Goal: Transaction & Acquisition: Obtain resource

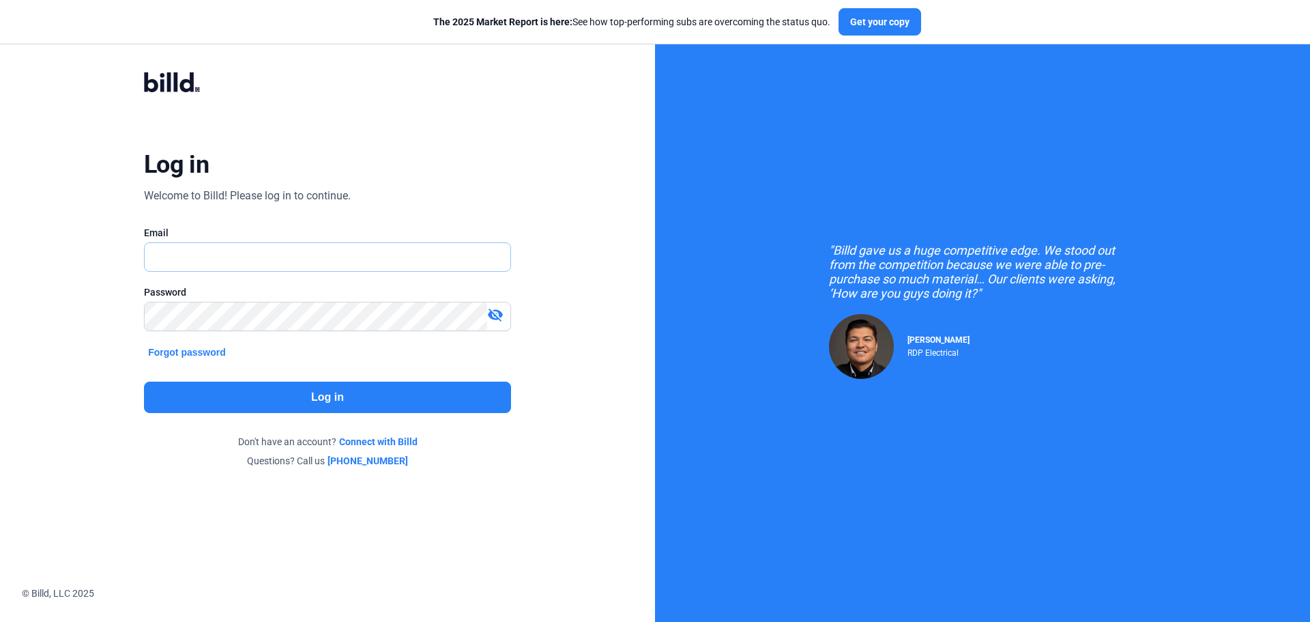
type input "[DOMAIN_NAME][EMAIL_ADDRESS][DOMAIN_NAME]"
click at [332, 390] on button "Log in" at bounding box center [327, 396] width 367 height 31
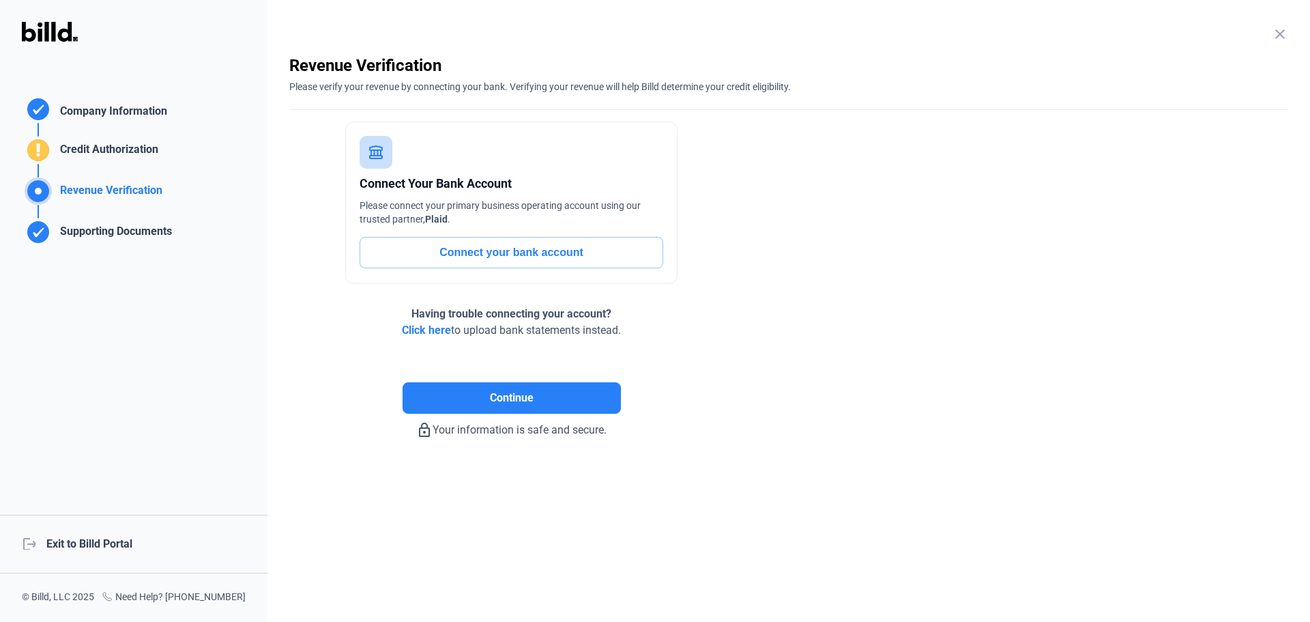
click at [109, 536] on div "logout Exit to Billd Portal" at bounding box center [134, 544] width 268 height 59
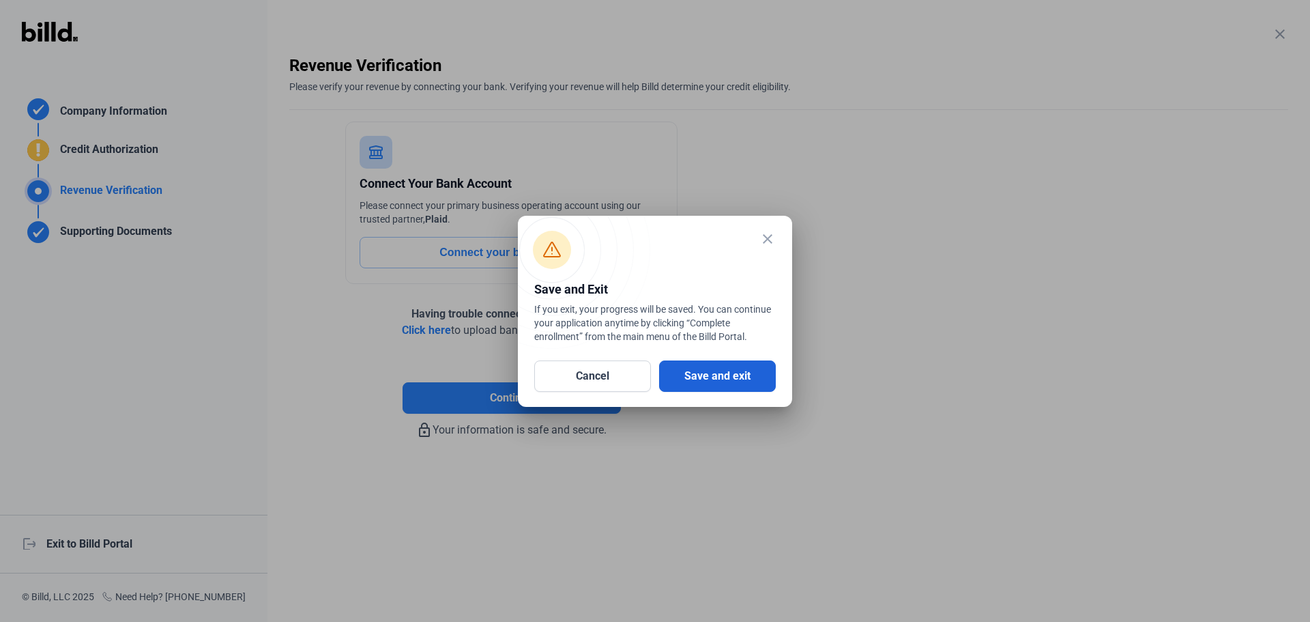
click at [699, 377] on button "Save and exit" at bounding box center [717, 375] width 117 height 31
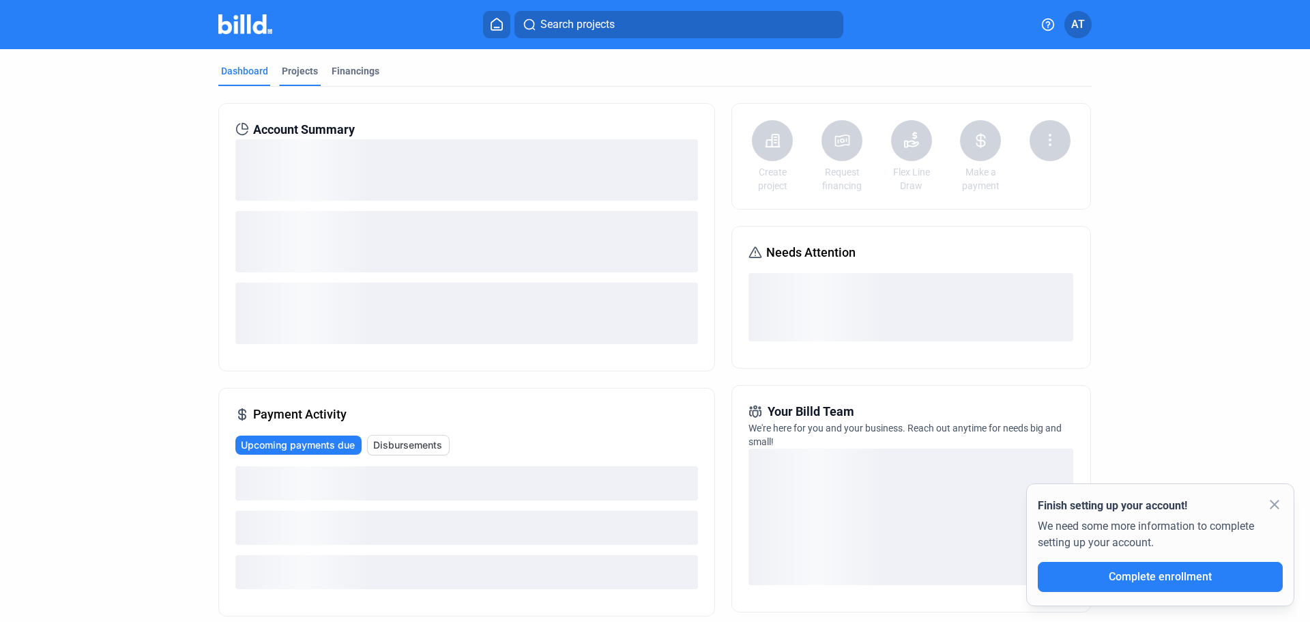
click at [300, 72] on div "Projects" at bounding box center [300, 71] width 36 height 14
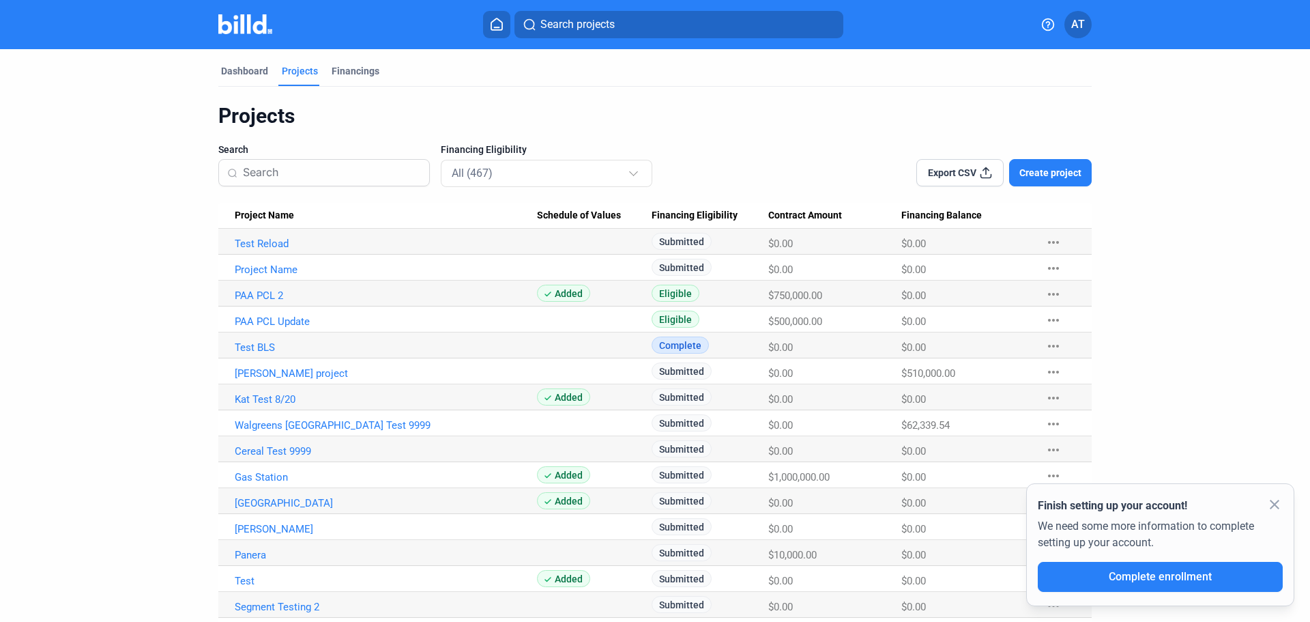
click at [1054, 242] on mat-icon "more_horiz" at bounding box center [1054, 242] width 16 height 16
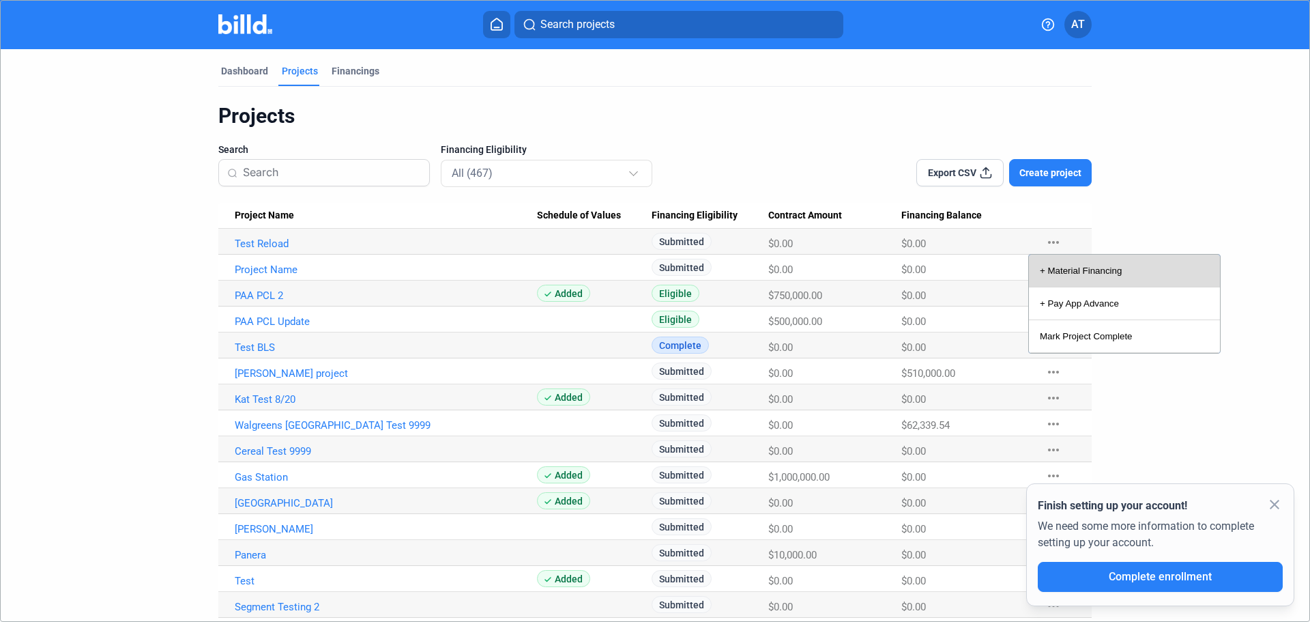
click at [1070, 268] on button "+ Material Financing" at bounding box center [1124, 271] width 191 height 33
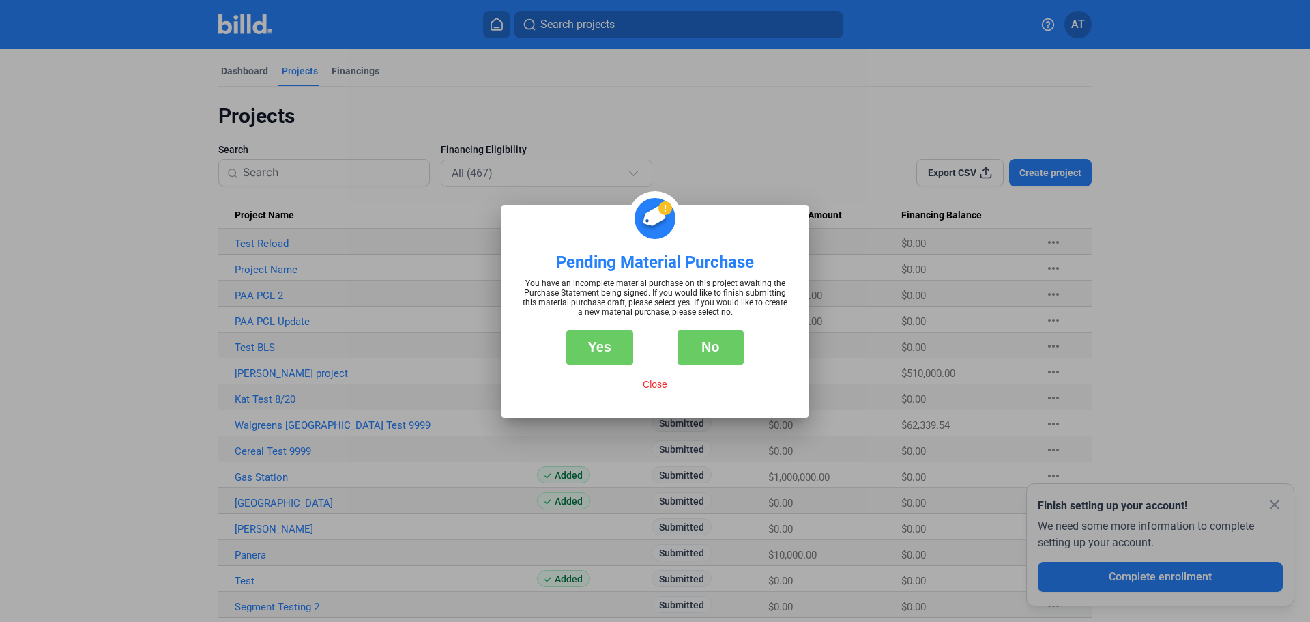
click at [594, 347] on button "Yes" at bounding box center [599, 347] width 67 height 34
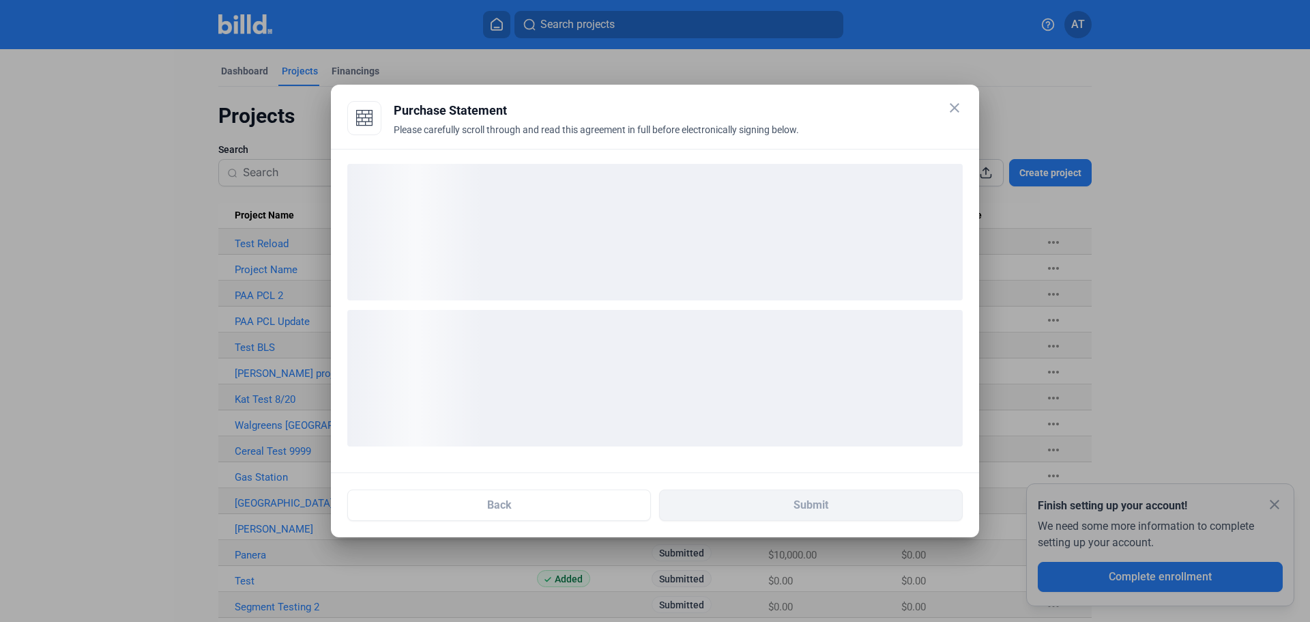
click at [759, 159] on div at bounding box center [655, 311] width 648 height 324
click at [961, 105] on mat-icon "close" at bounding box center [955, 108] width 16 height 16
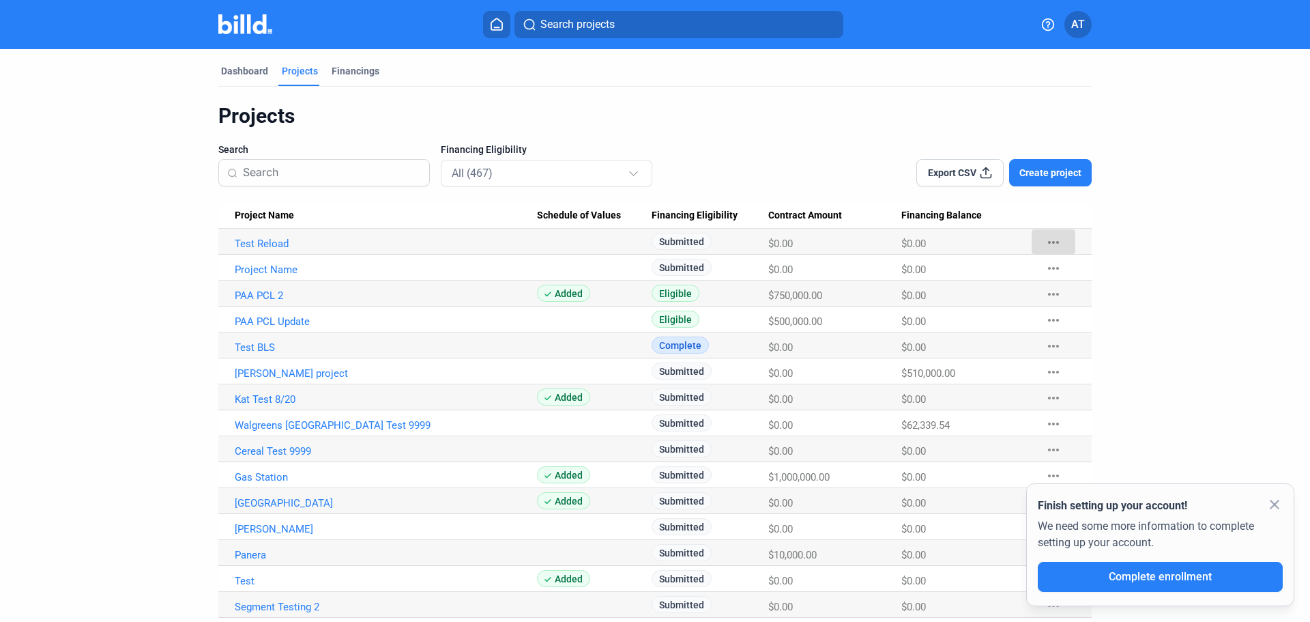
click at [1054, 241] on mat-icon "more_horiz" at bounding box center [1054, 242] width 16 height 16
click at [1082, 276] on button "+ Material Financing" at bounding box center [1124, 271] width 191 height 33
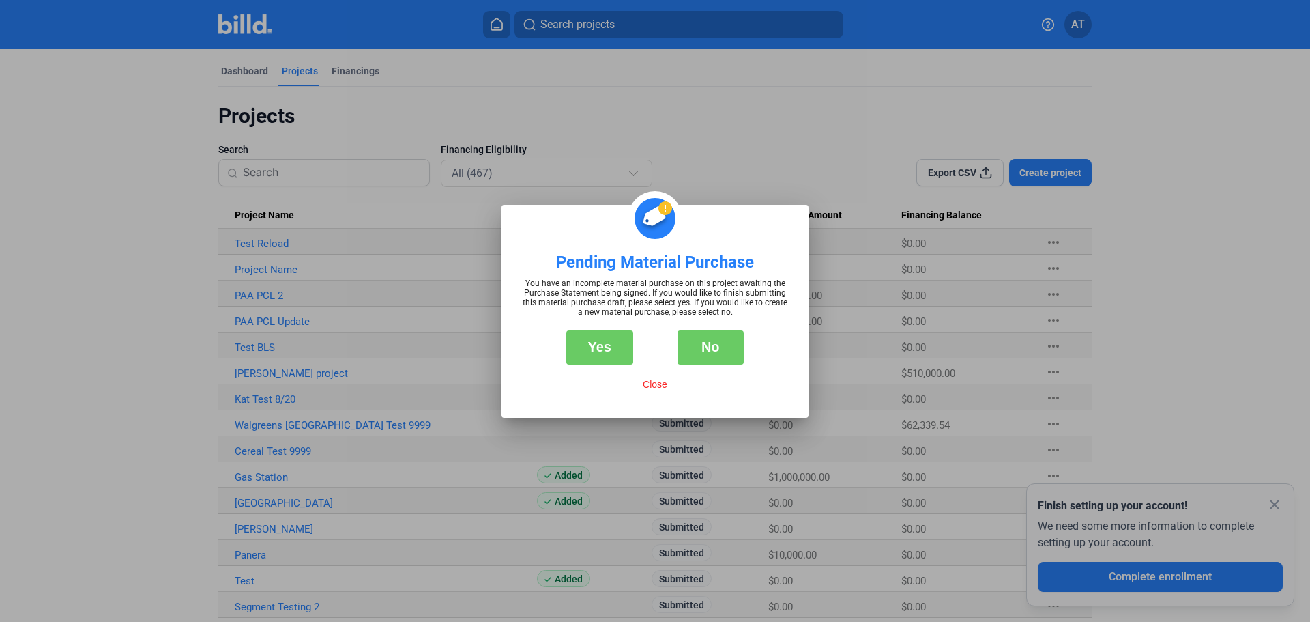
drag, startPoint x: 605, startPoint y: 347, endPoint x: 738, endPoint y: 328, distance: 134.4
click at [605, 347] on button "Yes" at bounding box center [599, 347] width 67 height 34
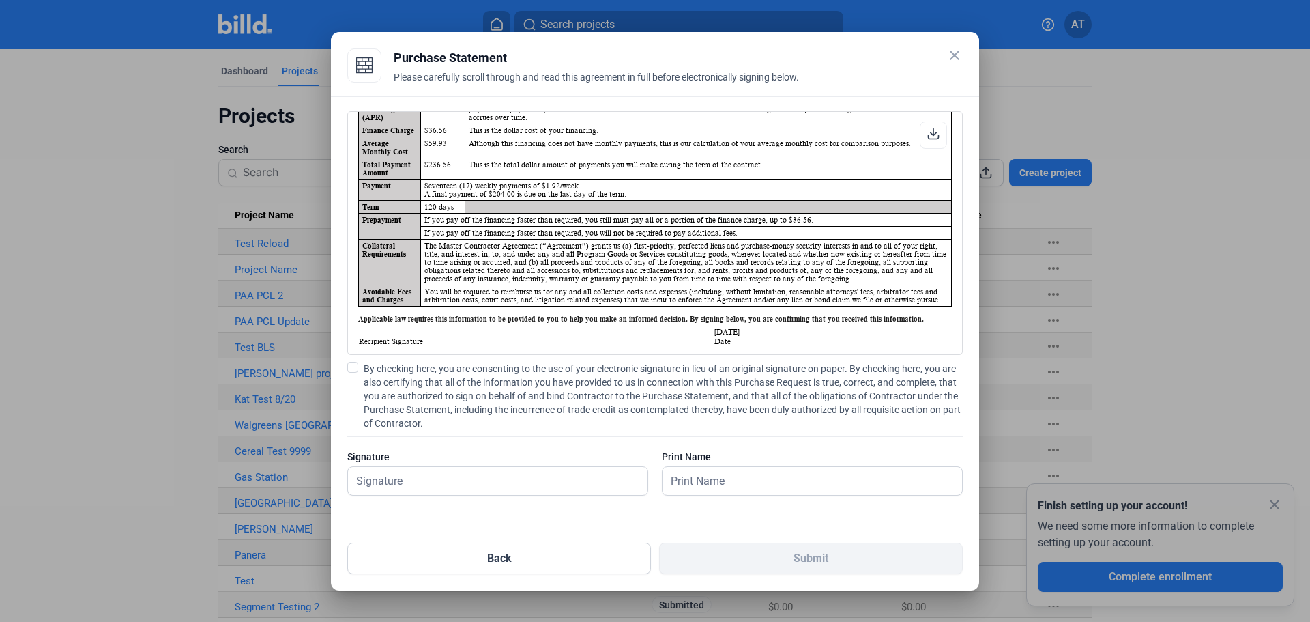
scroll to position [68, 0]
